Goal: Task Accomplishment & Management: Use online tool/utility

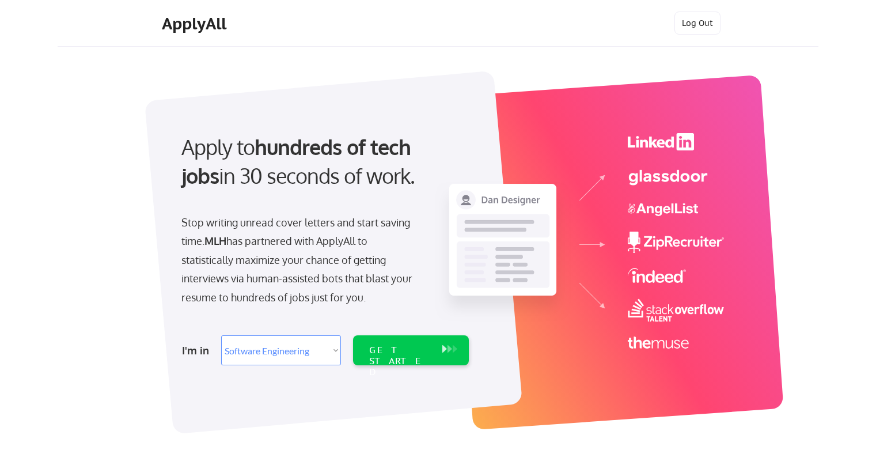
select select ""engineering""
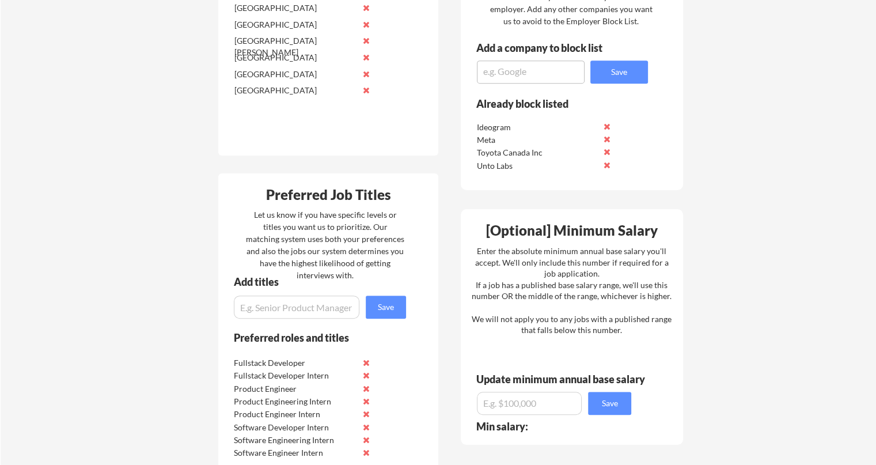
scroll to position [505, 0]
click at [366, 363] on button at bounding box center [366, 362] width 9 height 9
click at [368, 374] on button at bounding box center [366, 374] width 9 height 9
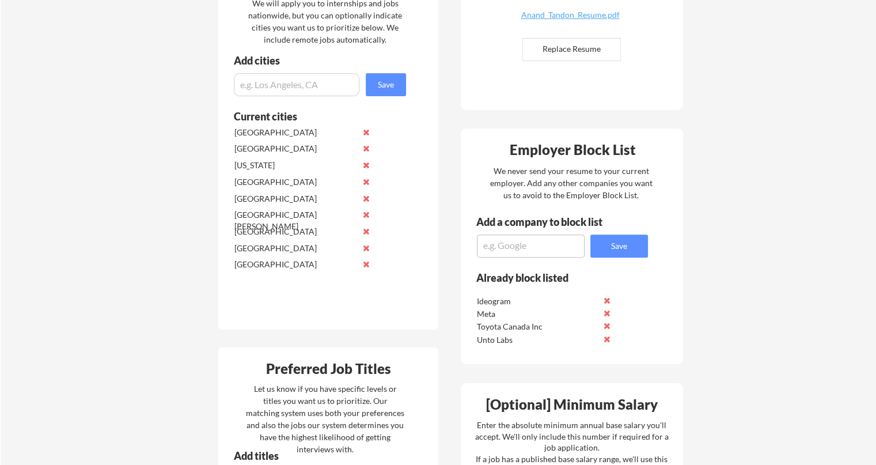
scroll to position [325, 0]
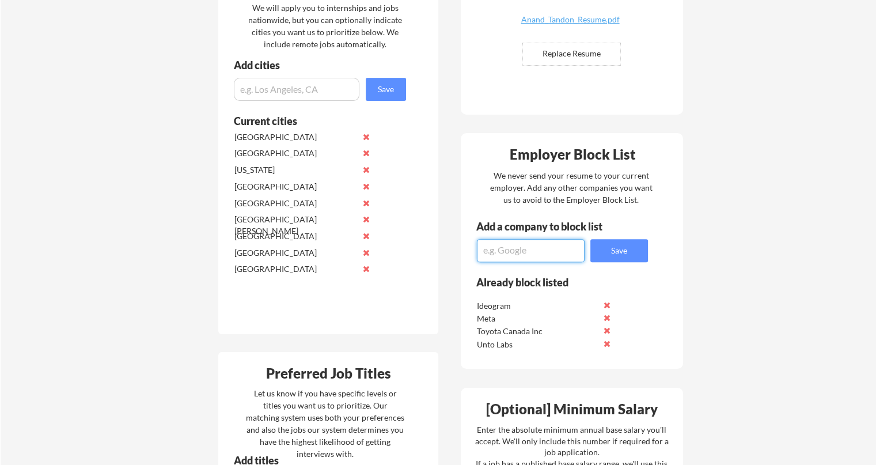
click at [518, 251] on textarea at bounding box center [531, 250] width 108 height 23
click at [433, 168] on div "Where should we look? We will apply you to internships and jobs nationwide, but…" at bounding box center [328, 151] width 220 height 368
click at [503, 248] on textarea at bounding box center [531, 250] width 108 height 23
type textarea "Magi Inc"
click at [599, 252] on button "Save" at bounding box center [619, 250] width 58 height 23
